Goal: Book appointment/travel/reservation

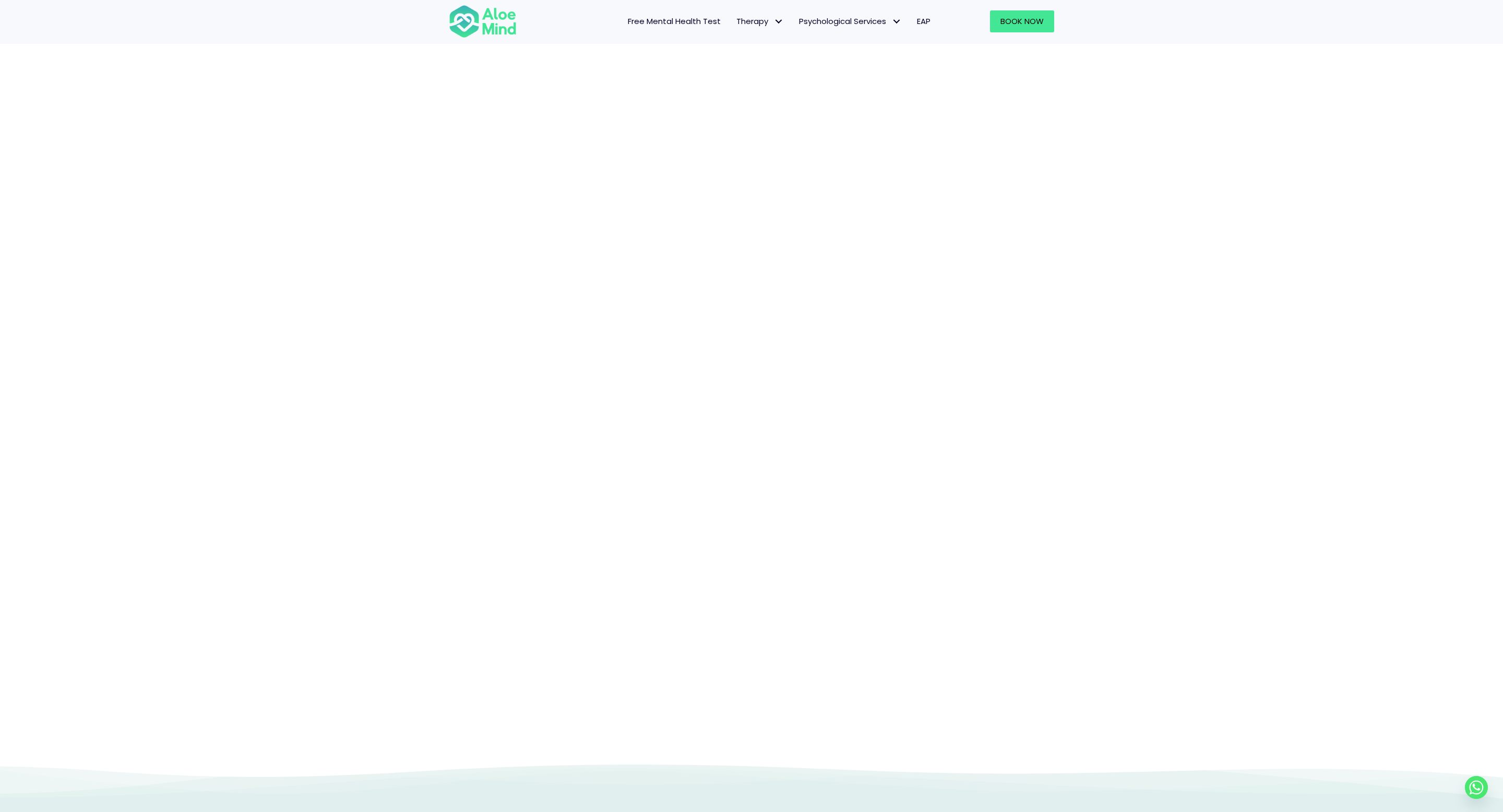
scroll to position [1643, 0]
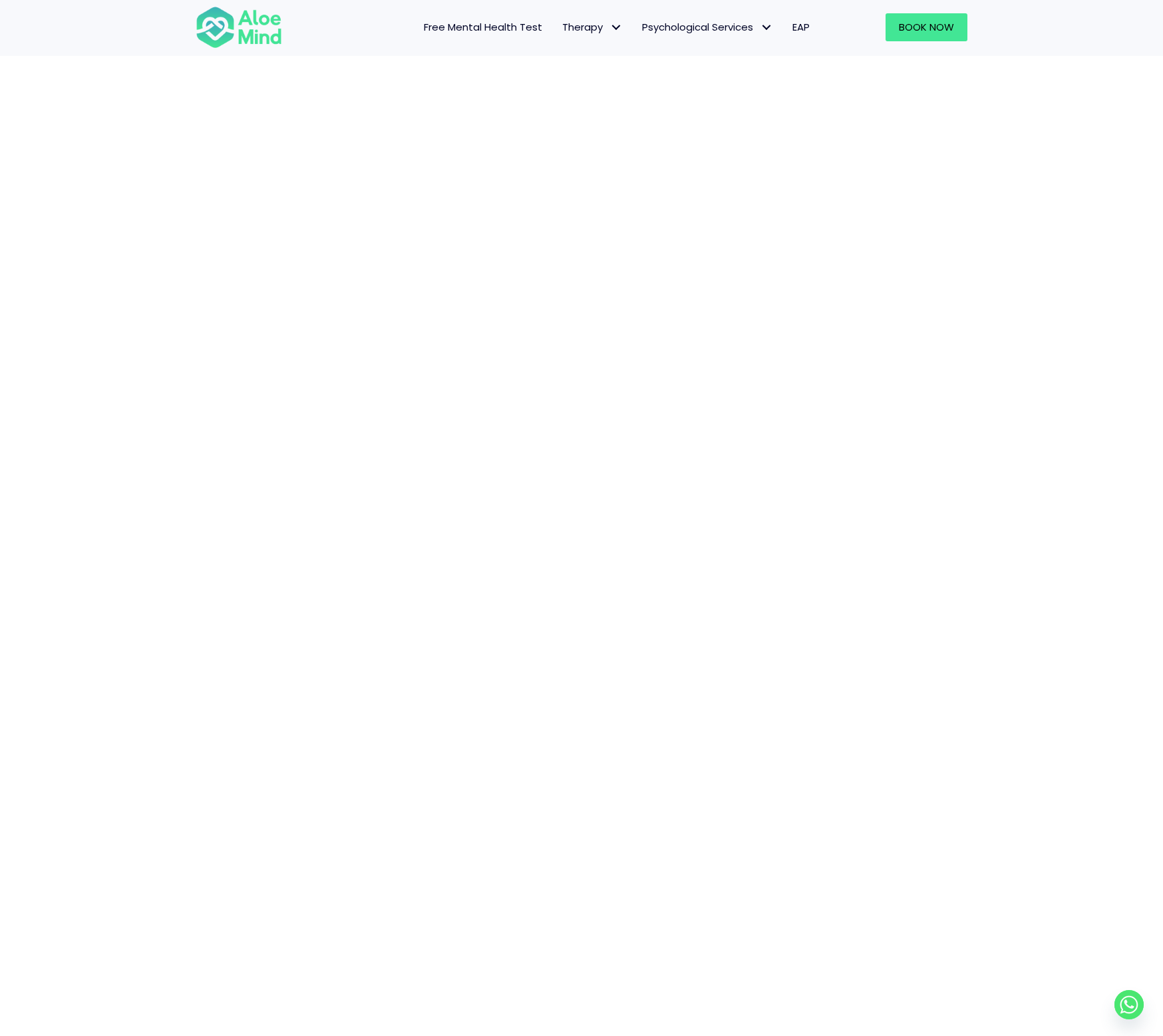
scroll to position [219, 0]
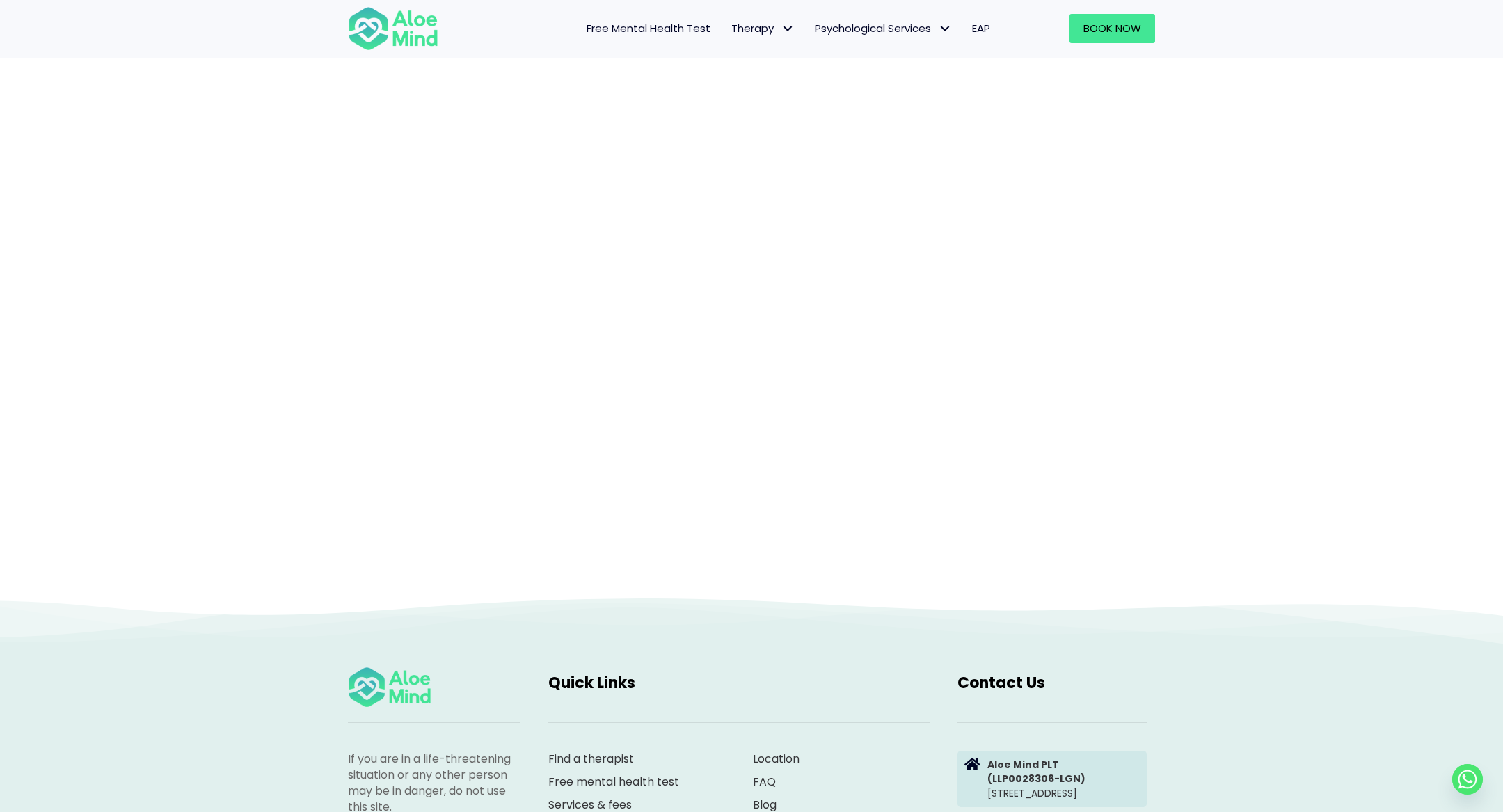
scroll to position [147, 0]
